Goal: Task Accomplishment & Management: Use online tool/utility

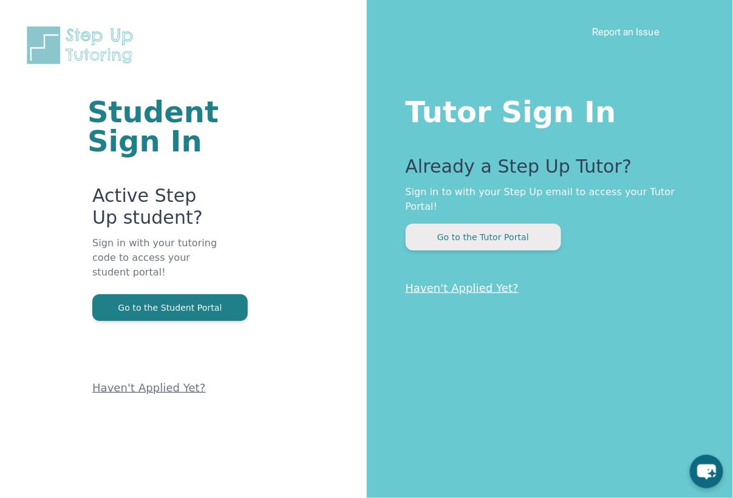
click at [496, 225] on button "Go to the Tutor Portal" at bounding box center [484, 237] width 156 height 27
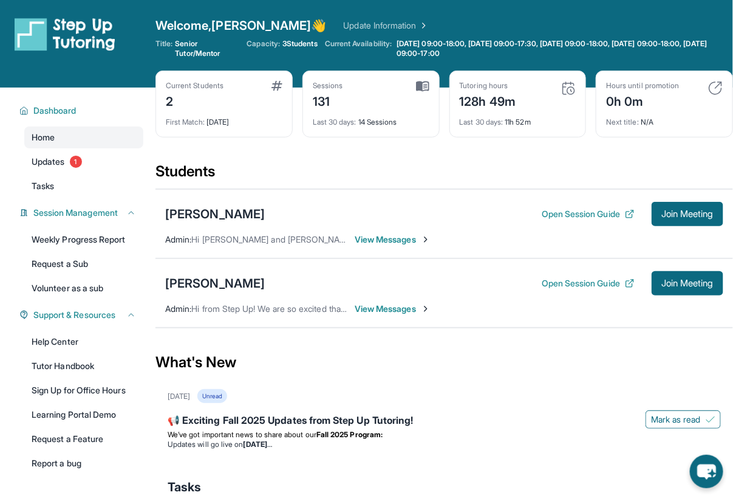
click at [394, 305] on span "View Messages" at bounding box center [393, 309] width 76 height 12
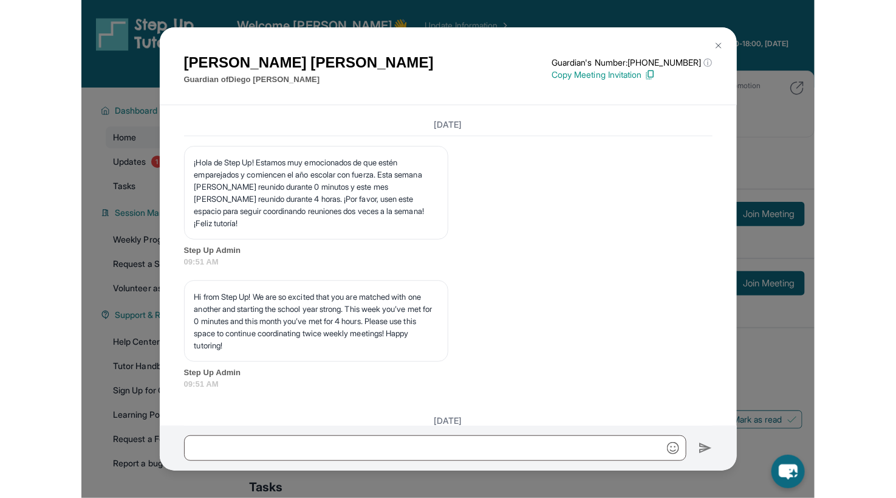
scroll to position [9242, 0]
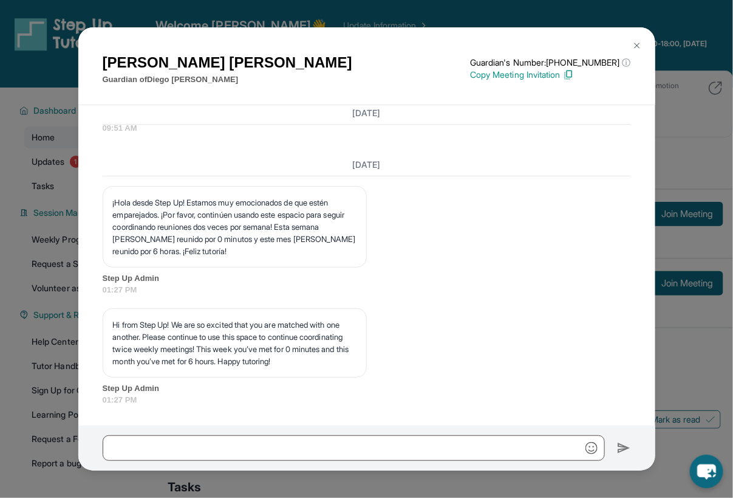
click at [383, 13] on div "Nanci Espinoza Guardian of Diego Martinez Guardian's Number: +16892103880 ⓘ Thi…" at bounding box center [366, 249] width 733 height 498
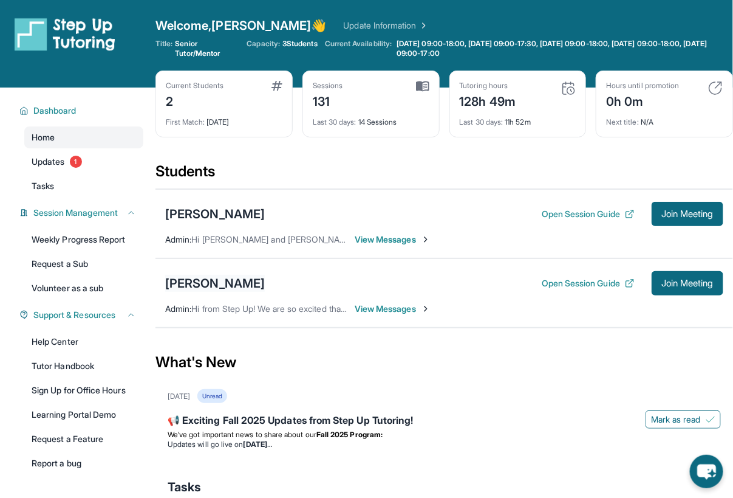
click at [195, 276] on div "Diego Martinez" at bounding box center [215, 283] width 100 height 17
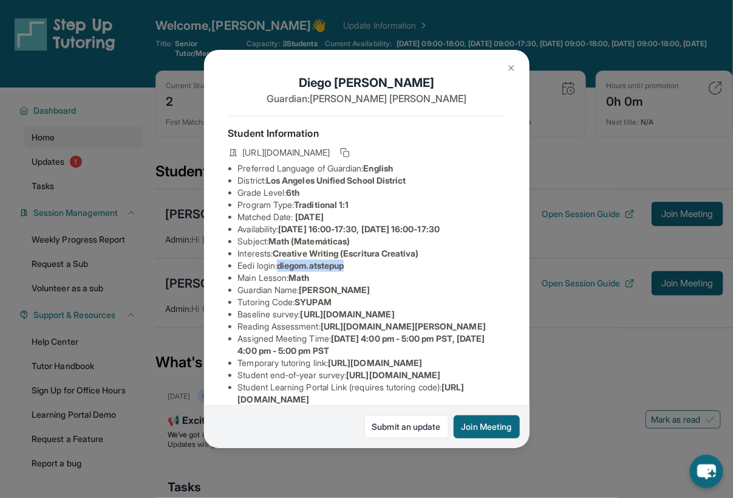
drag, startPoint x: 359, startPoint y: 267, endPoint x: 282, endPoint y: 267, distance: 76.6
click at [282, 267] on li "Eedi login : diegom.atstepup" at bounding box center [371, 265] width 267 height 12
copy span "diegom.atstepup"
click at [509, 70] on img at bounding box center [512, 68] width 10 height 10
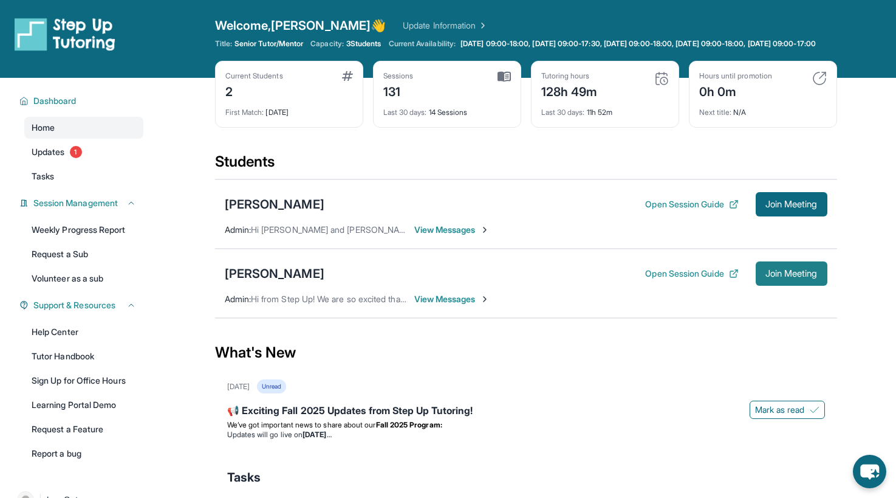
click at [733, 277] on span "Join Meeting" at bounding box center [792, 273] width 52 height 7
